Goal: Task Accomplishment & Management: Manage account settings

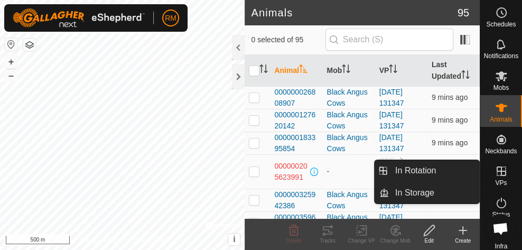
click at [500, 170] on icon at bounding box center [501, 171] width 13 height 13
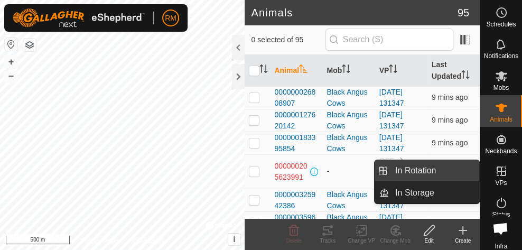
click at [437, 169] on link "In Rotation" at bounding box center [434, 170] width 90 height 21
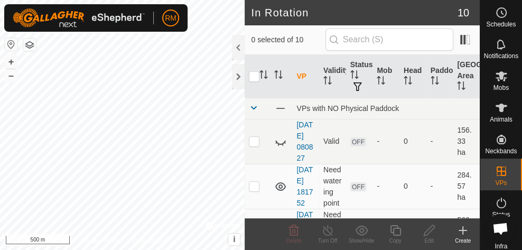
click at [461, 228] on icon at bounding box center [463, 230] width 13 height 13
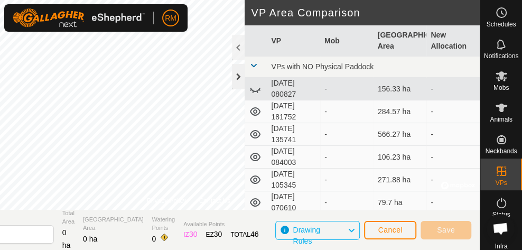
click at [242, 77] on div at bounding box center [238, 76] width 13 height 25
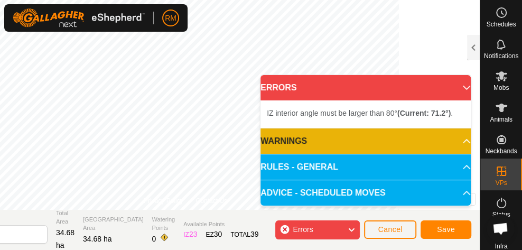
click at [284, 228] on div "Errors" at bounding box center [317, 229] width 85 height 19
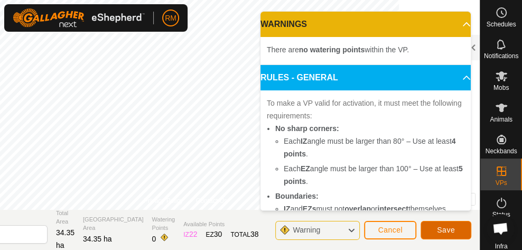
click at [435, 234] on button "Save" at bounding box center [446, 230] width 51 height 18
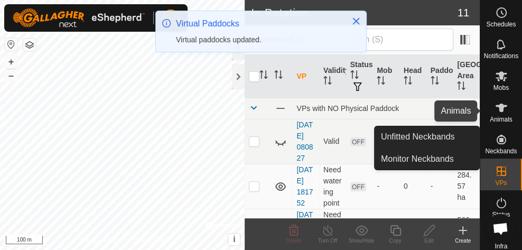
click at [504, 111] on icon at bounding box center [501, 107] width 13 height 13
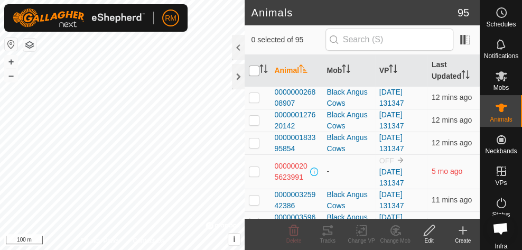
click at [254, 71] on input "checkbox" at bounding box center [254, 71] width 11 height 11
checkbox input "true"
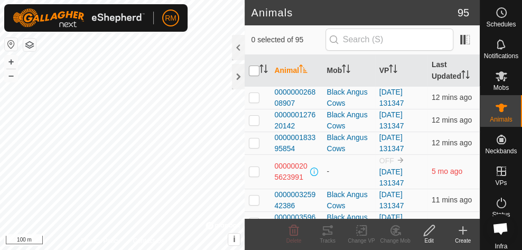
checkbox input "true"
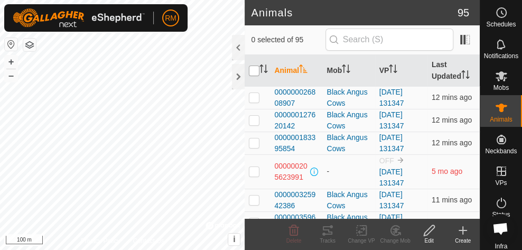
checkbox input "true"
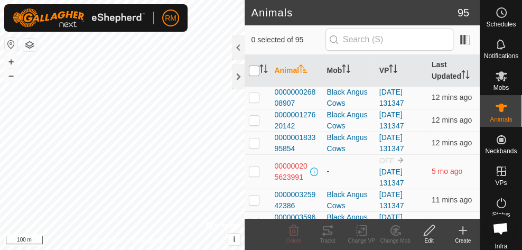
checkbox input "true"
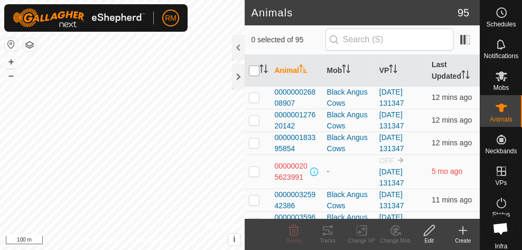
checkbox input "true"
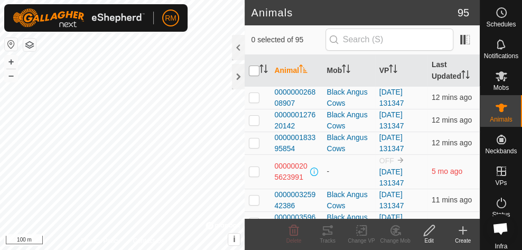
checkbox input "true"
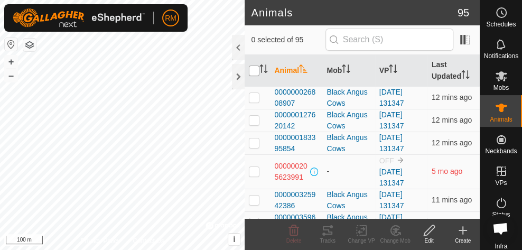
checkbox input "true"
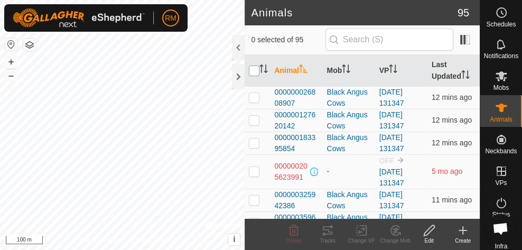
checkbox input "true"
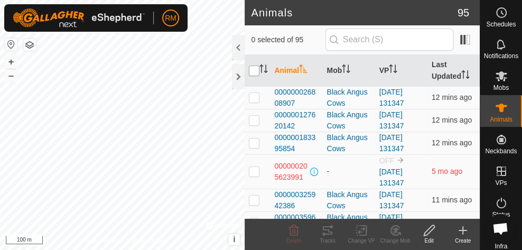
checkbox input "true"
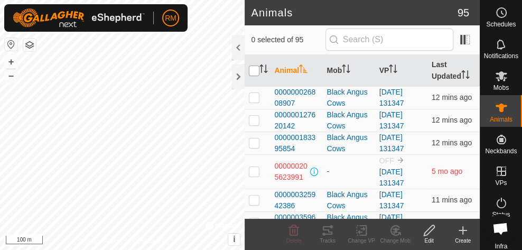
checkbox input "true"
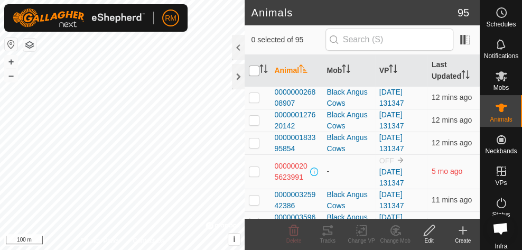
checkbox input "true"
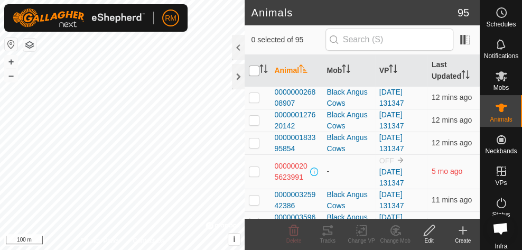
checkbox input "true"
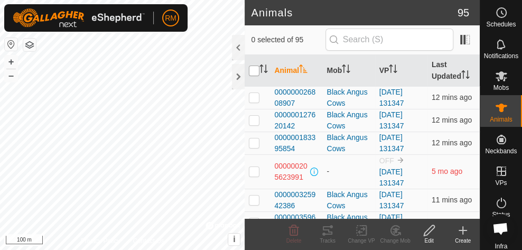
checkbox input "true"
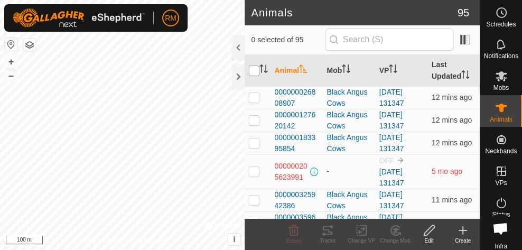
checkbox input "true"
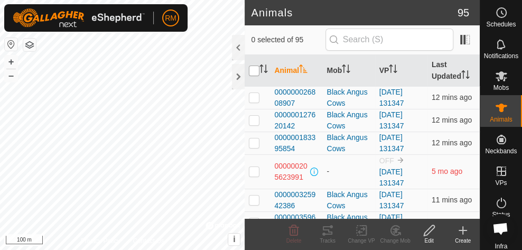
checkbox input "true"
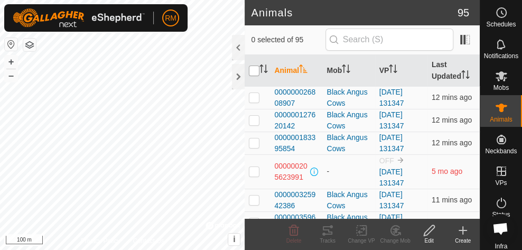
checkbox input "true"
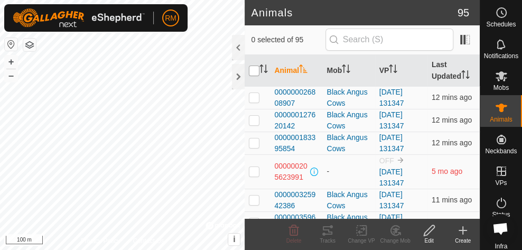
checkbox input "true"
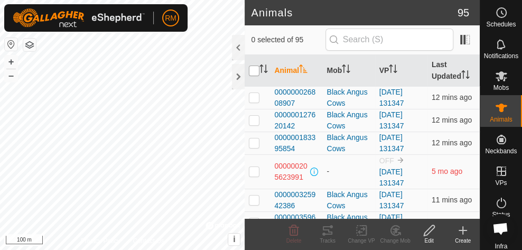
checkbox input "true"
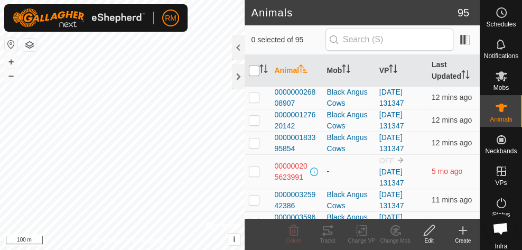
checkbox input "true"
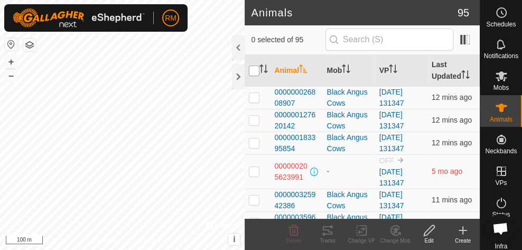
checkbox input "true"
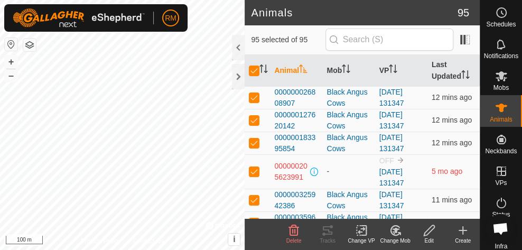
click at [364, 230] on icon at bounding box center [361, 230] width 13 height 13
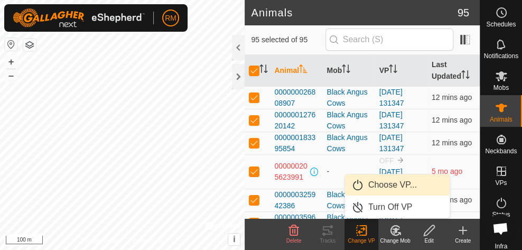
click at [358, 183] on link "Choose VP..." at bounding box center [397, 184] width 105 height 21
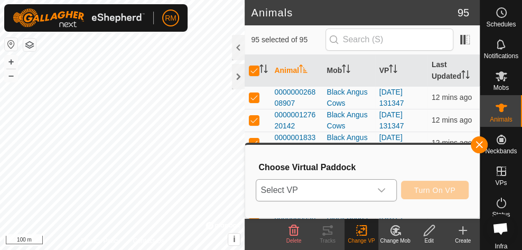
click at [389, 190] on div "dropdown trigger" at bounding box center [381, 190] width 21 height 21
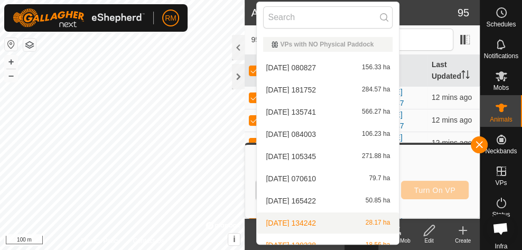
scroll to position [56, 0]
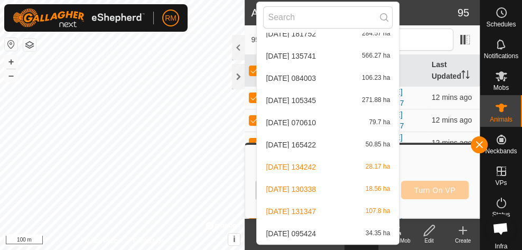
click at [364, 231] on li "[DATE] 095424 34.35 ha" at bounding box center [328, 233] width 142 height 21
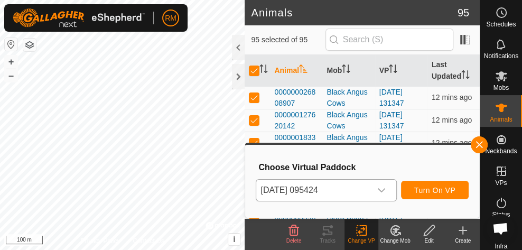
click at [383, 186] on icon "dropdown trigger" at bounding box center [381, 190] width 8 height 8
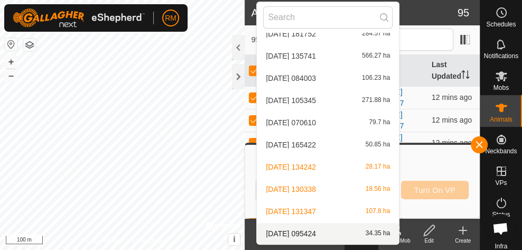
click at [379, 232] on li "[DATE] 095424 34.35 ha" at bounding box center [328, 233] width 142 height 21
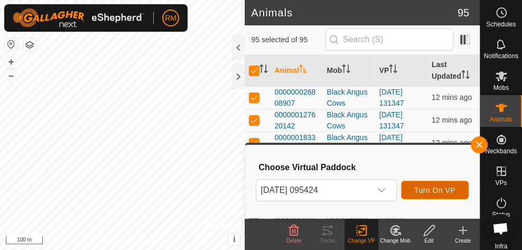
click at [439, 187] on span "Turn On VP" at bounding box center [434, 190] width 41 height 8
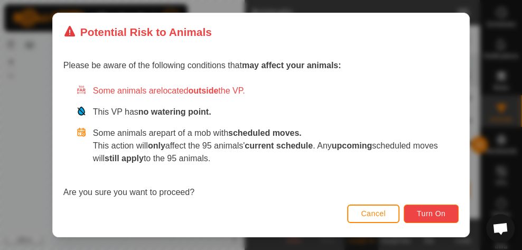
click at [440, 212] on span "Turn On" at bounding box center [431, 213] width 29 height 8
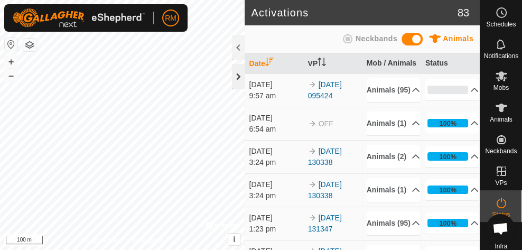
click at [239, 80] on div at bounding box center [238, 76] width 13 height 25
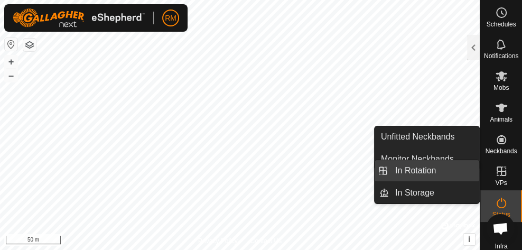
click at [438, 169] on link "In Rotation" at bounding box center [434, 170] width 90 height 21
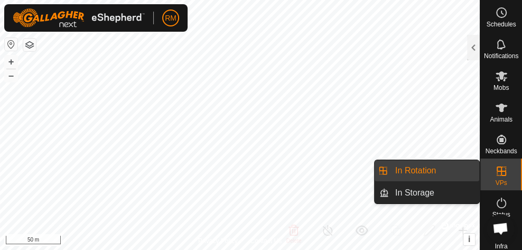
click at [444, 169] on link "In Rotation" at bounding box center [434, 170] width 90 height 21
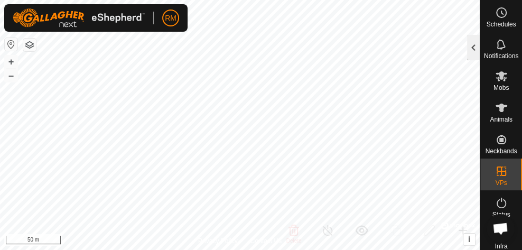
click at [473, 53] on div at bounding box center [473, 47] width 13 height 25
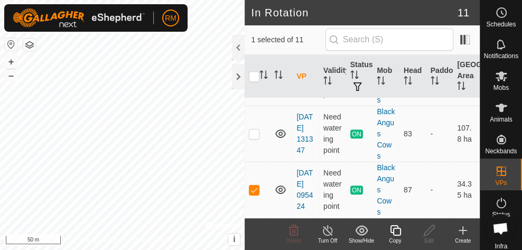
scroll to position [557, 0]
click at [253, 123] on td at bounding box center [257, 134] width 25 height 56
checkbox input "true"
click at [326, 233] on icon at bounding box center [327, 230] width 13 height 13
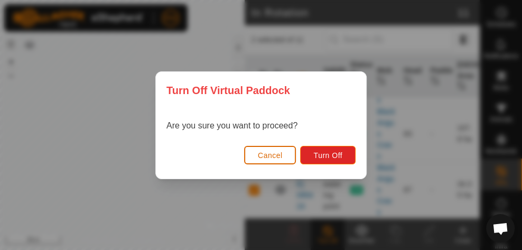
click at [271, 154] on span "Cancel" at bounding box center [270, 155] width 25 height 8
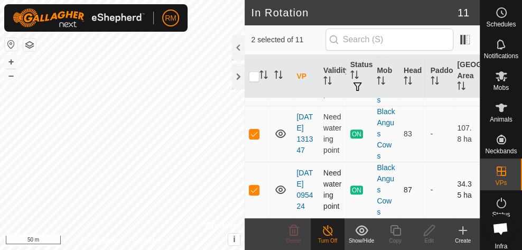
click at [254, 186] on p-checkbox at bounding box center [254, 190] width 11 height 8
checkbox input "false"
click at [326, 230] on icon at bounding box center [327, 230] width 13 height 13
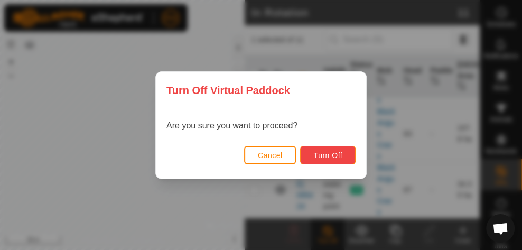
click at [332, 158] on span "Turn Off" at bounding box center [327, 155] width 29 height 8
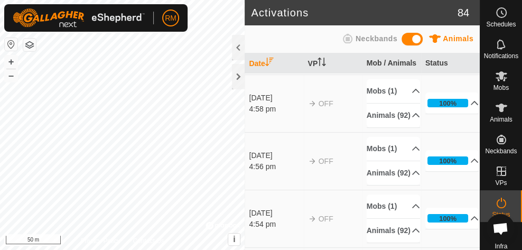
scroll to position [1898, 0]
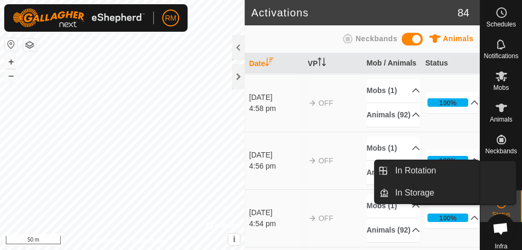
click at [502, 173] on link "In Rotation" at bounding box center [470, 171] width 90 height 21
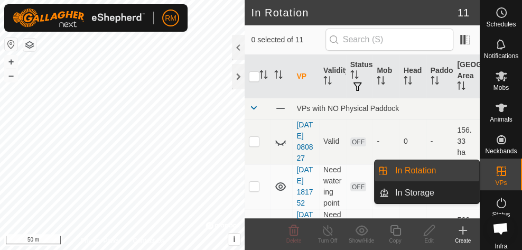
click at [435, 172] on link "In Rotation" at bounding box center [434, 170] width 90 height 21
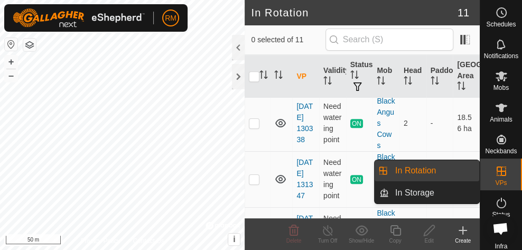
scroll to position [392, 0]
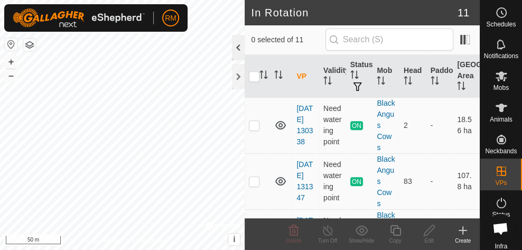
click at [237, 51] on div at bounding box center [238, 47] width 13 height 25
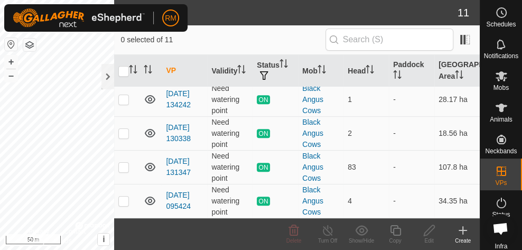
scroll to position [225, 0]
